Goal: Information Seeking & Learning: Learn about a topic

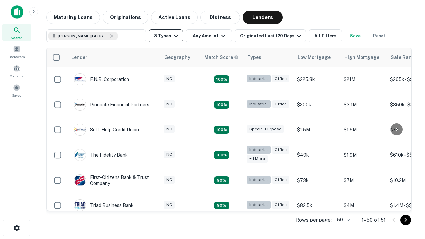
click at [166, 36] on button "8 Types" at bounding box center [166, 35] width 34 height 13
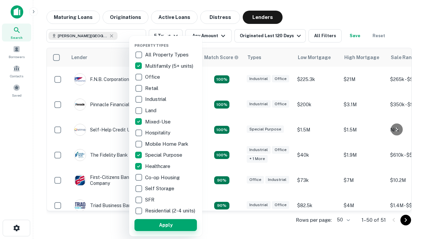
click at [166, 225] on button "Apply" at bounding box center [165, 225] width 62 height 12
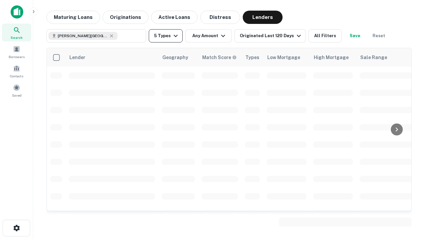
click at [166, 36] on button "5 Types" at bounding box center [166, 35] width 34 height 13
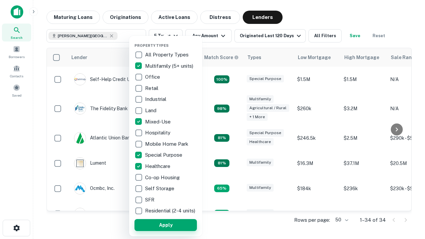
click at [178, 225] on button "Apply" at bounding box center [165, 225] width 62 height 12
